Goal: Transaction & Acquisition: Purchase product/service

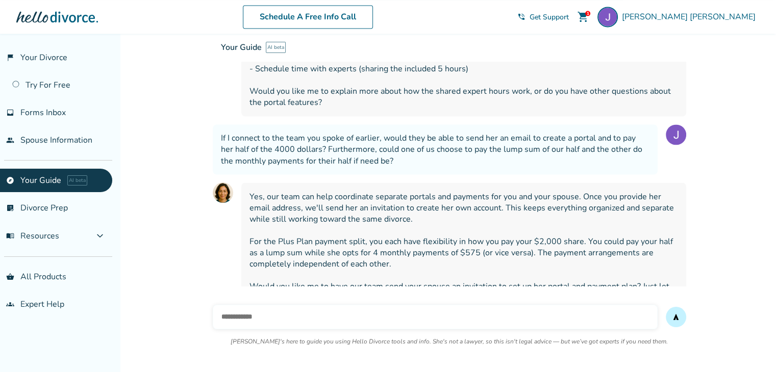
scroll to position [1806, 0]
click at [328, 310] on input "text" at bounding box center [435, 317] width 445 height 24
type input "**********"
click at [665, 307] on button "send" at bounding box center [675, 317] width 20 height 20
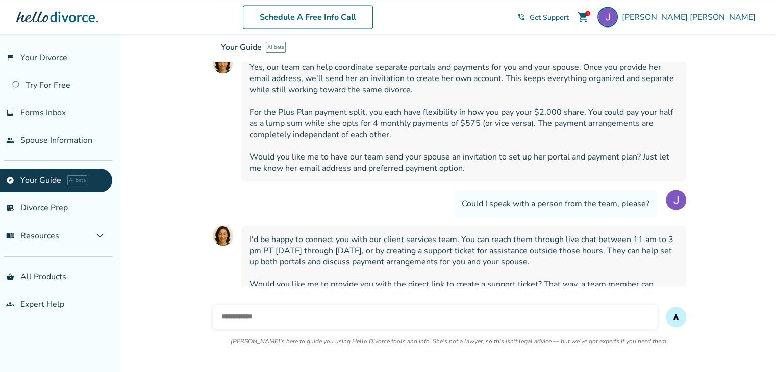
scroll to position [1943, 0]
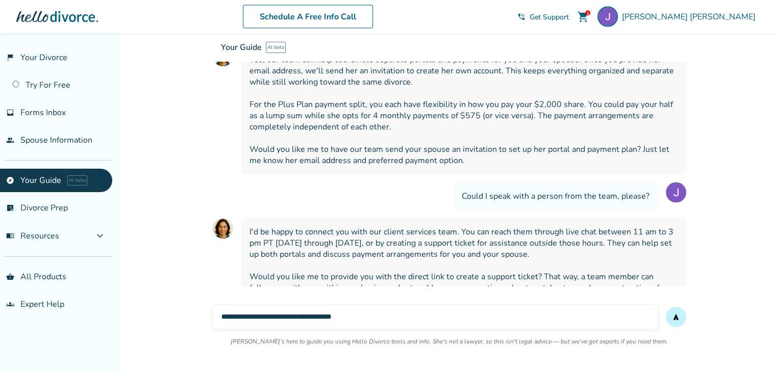
type input "**********"
click at [665, 307] on button "send" at bounding box center [675, 317] width 20 height 20
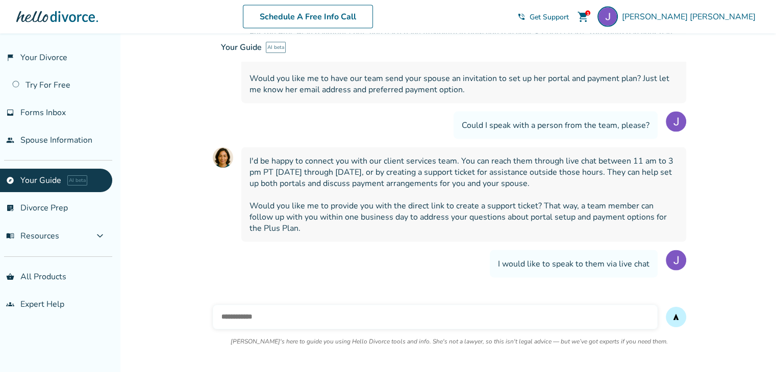
scroll to position [2047, 0]
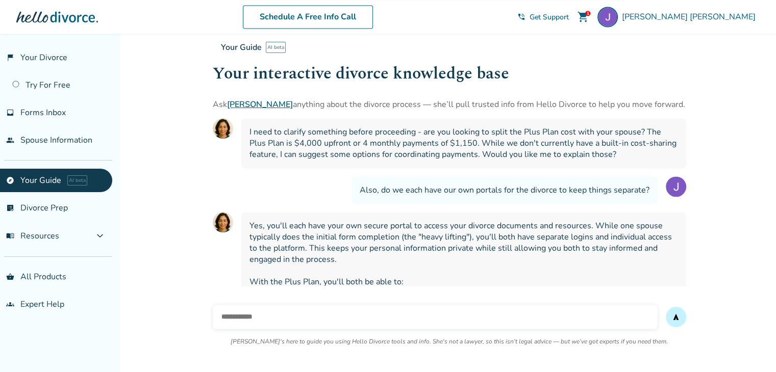
scroll to position [1486, 0]
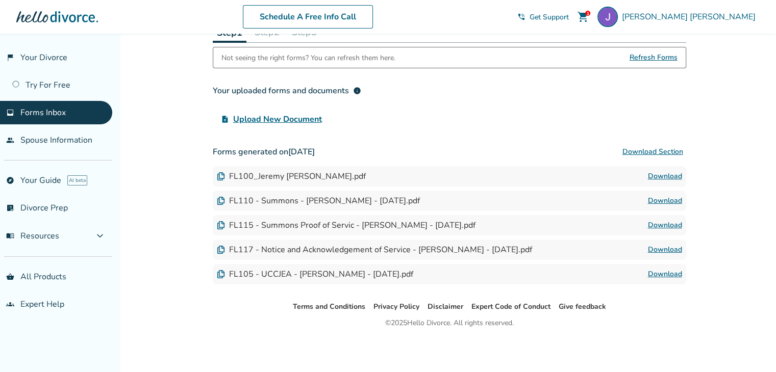
click at [517, 5] on div "Schedule A Free Info Call" at bounding box center [307, 16] width 419 height 23
click at [589, 11] on span "shopping_cart" at bounding box center [583, 17] width 12 height 12
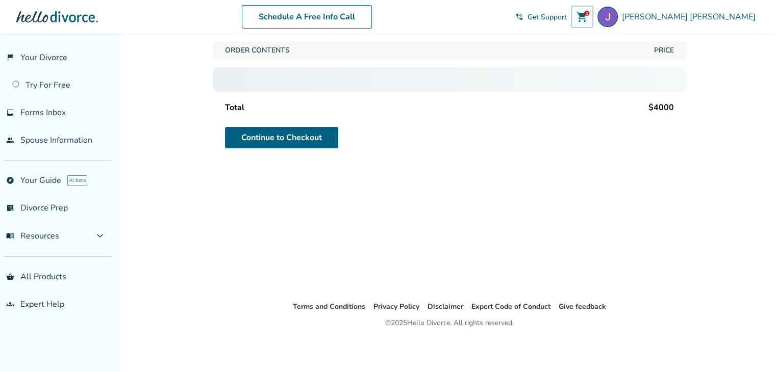
scroll to position [34, 0]
click at [588, 11] on span "shopping_cart" at bounding box center [582, 17] width 12 height 12
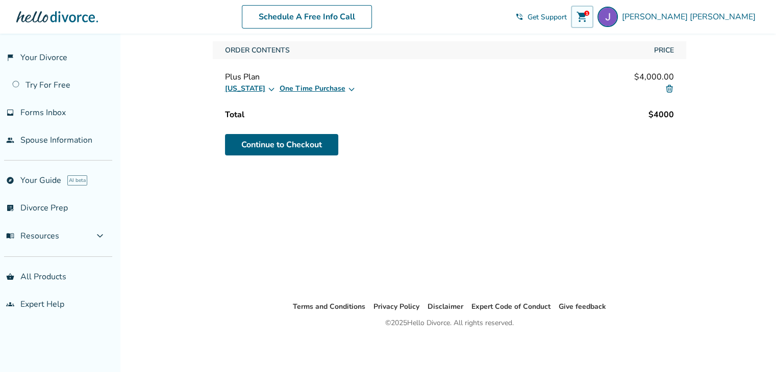
click at [667, 84] on img at bounding box center [668, 88] width 9 height 9
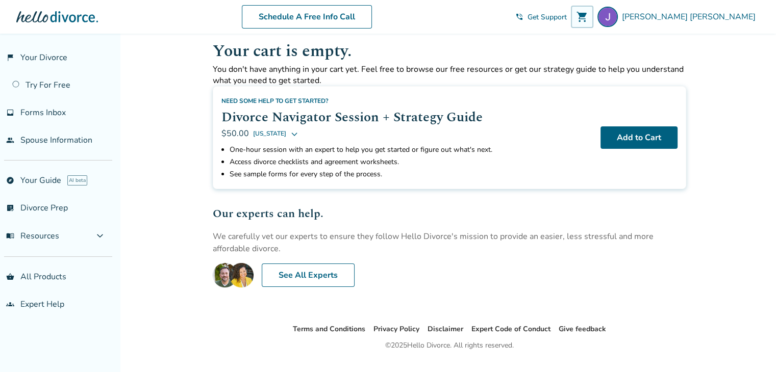
scroll to position [0, 0]
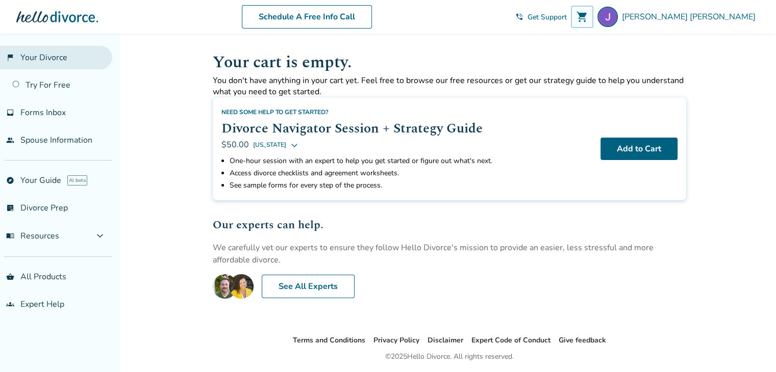
click at [43, 55] on link "flag_2 Your Divorce" at bounding box center [56, 57] width 112 height 23
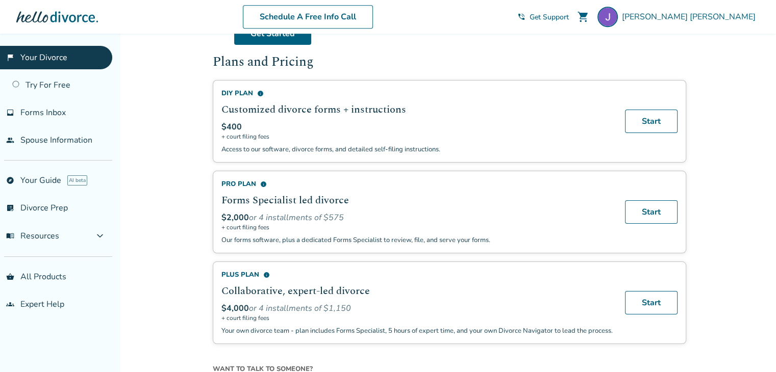
scroll to position [714, 0]
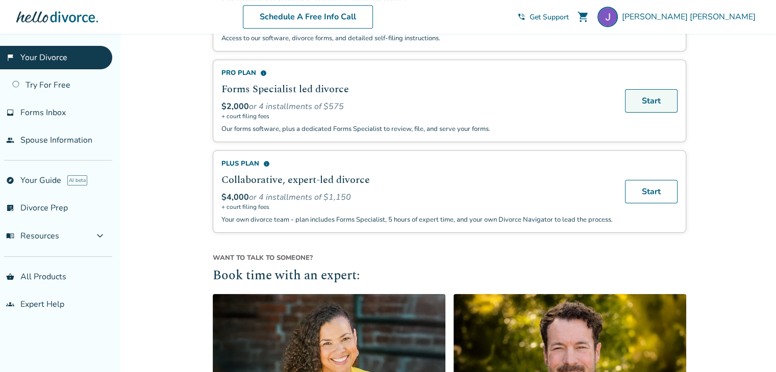
click at [643, 97] on link "Start" at bounding box center [651, 100] width 53 height 23
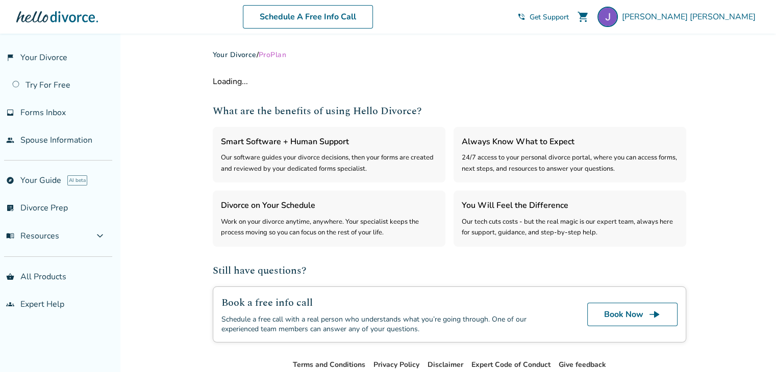
select select "***"
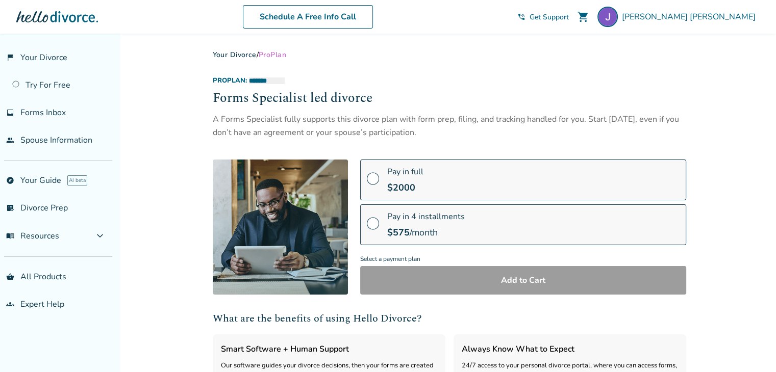
click at [494, 172] on label "Pay in full $ 2000" at bounding box center [523, 180] width 326 height 41
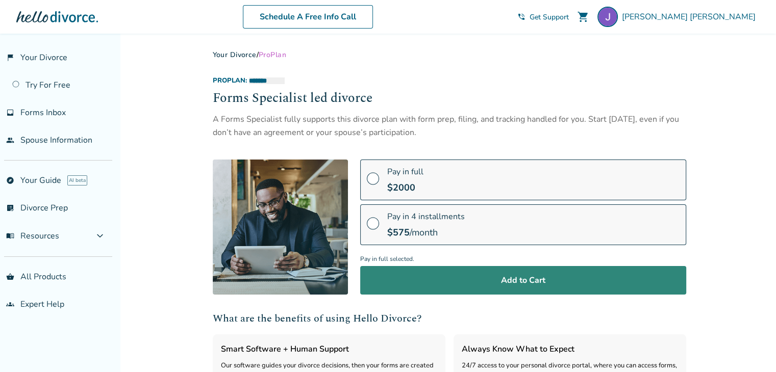
click at [494, 281] on button "Add to Cart" at bounding box center [523, 280] width 326 height 29
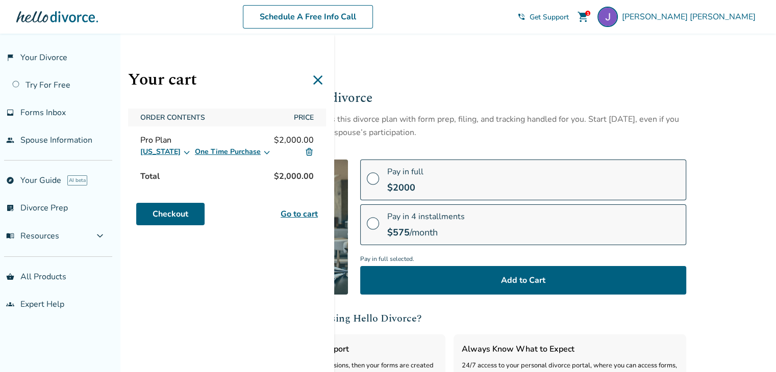
click at [324, 77] on icon at bounding box center [318, 80] width 16 height 16
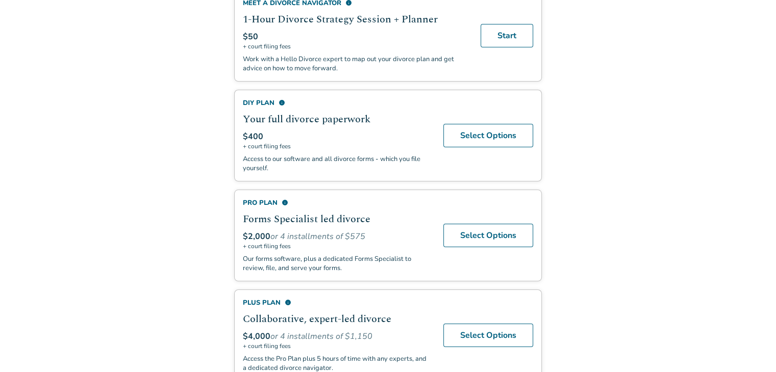
scroll to position [297, 0]
